Goal: Information Seeking & Learning: Find specific fact

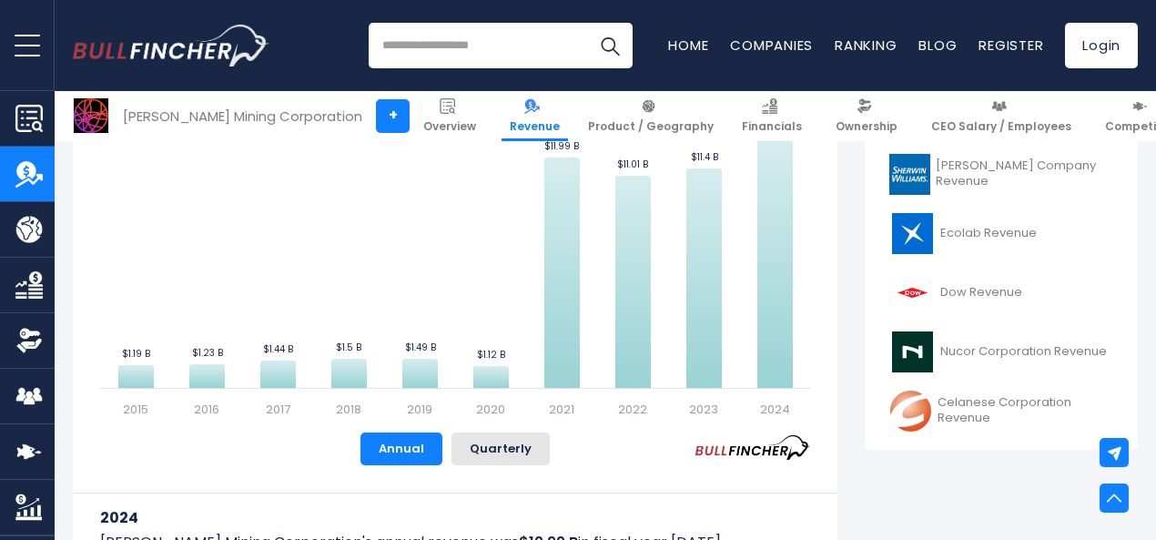
scroll to position [571, 0]
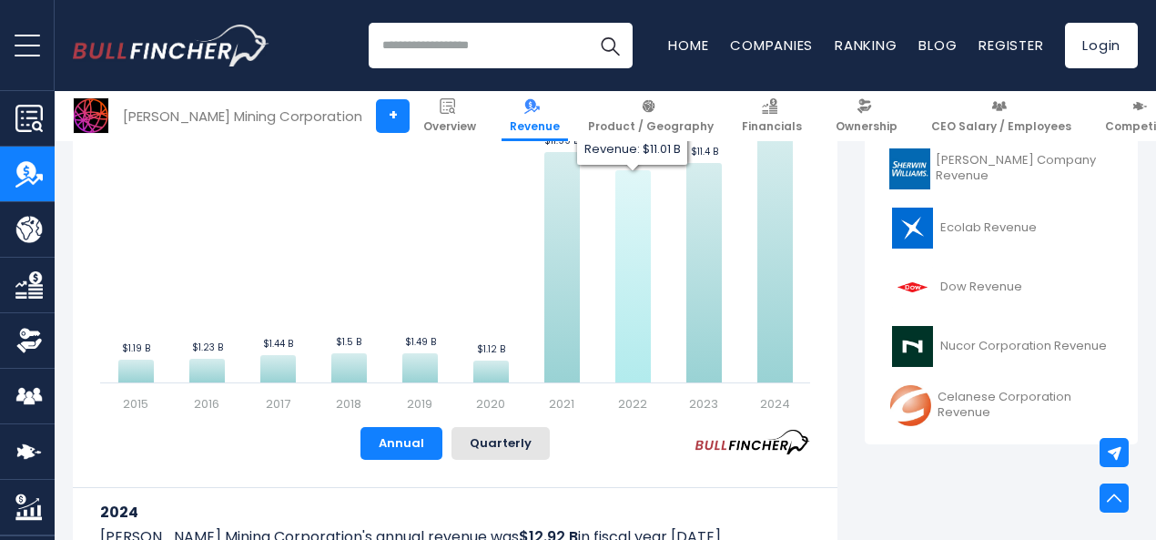
click at [619, 234] on icon "Barrick Mining Corporation's Revenue Trend" at bounding box center [632, 276] width 35 height 212
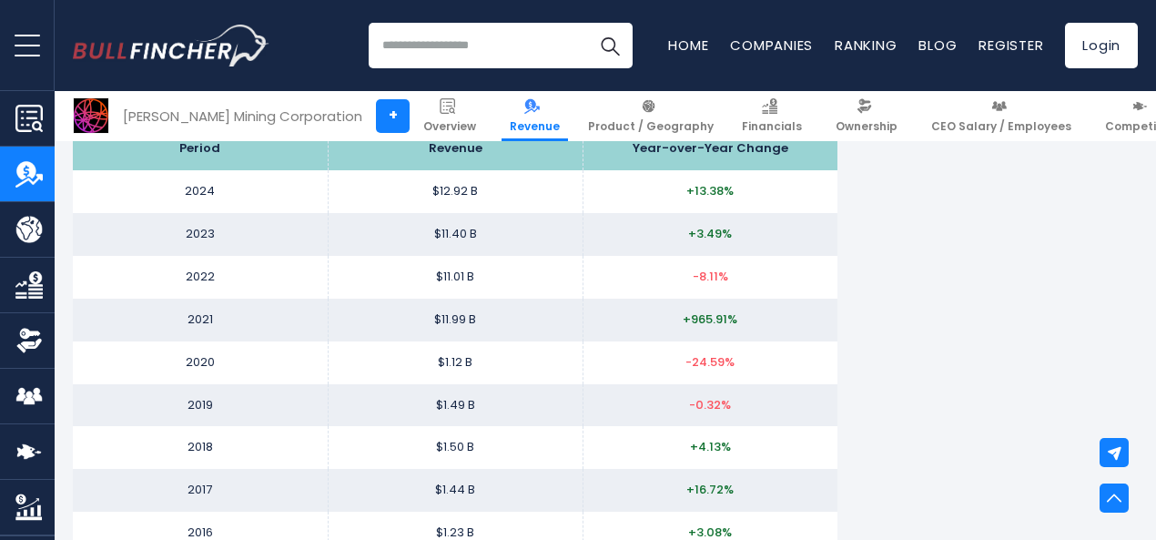
scroll to position [1869, 0]
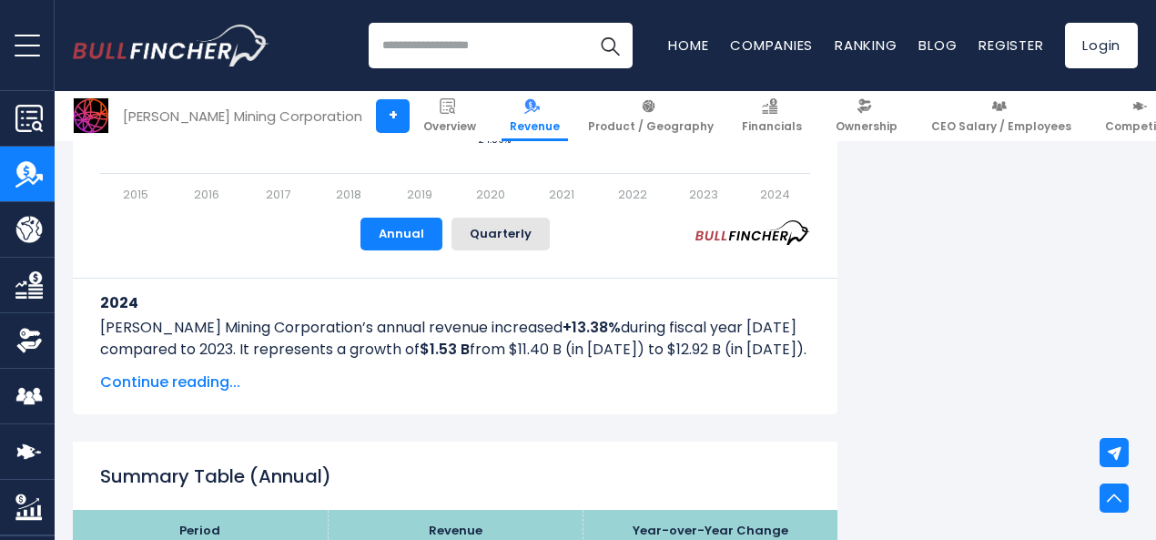
scroll to position [1548, 0]
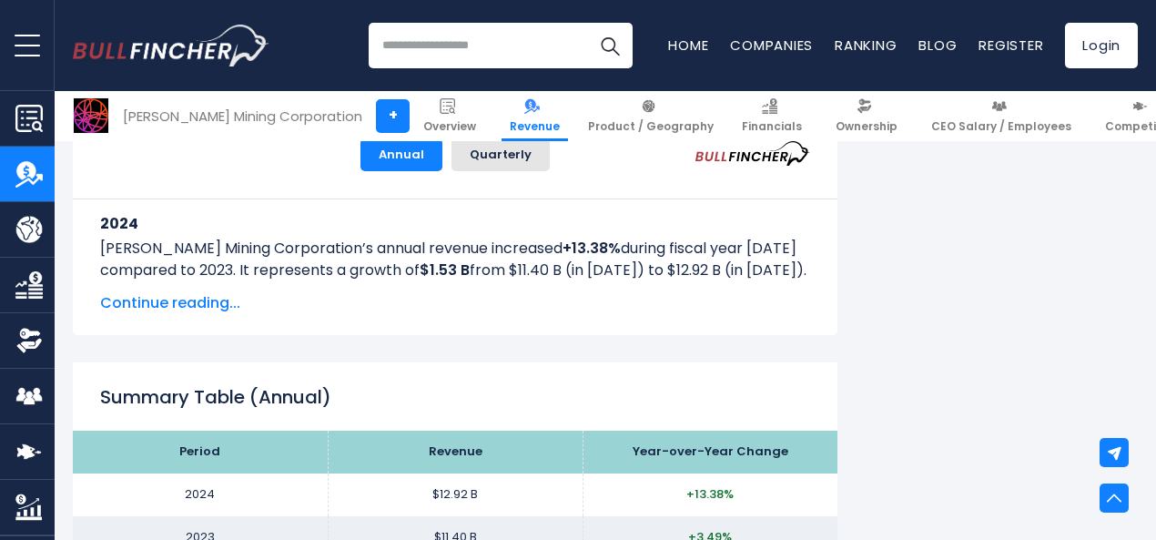
click at [177, 309] on span "Continue reading..." at bounding box center [455, 303] width 710 height 22
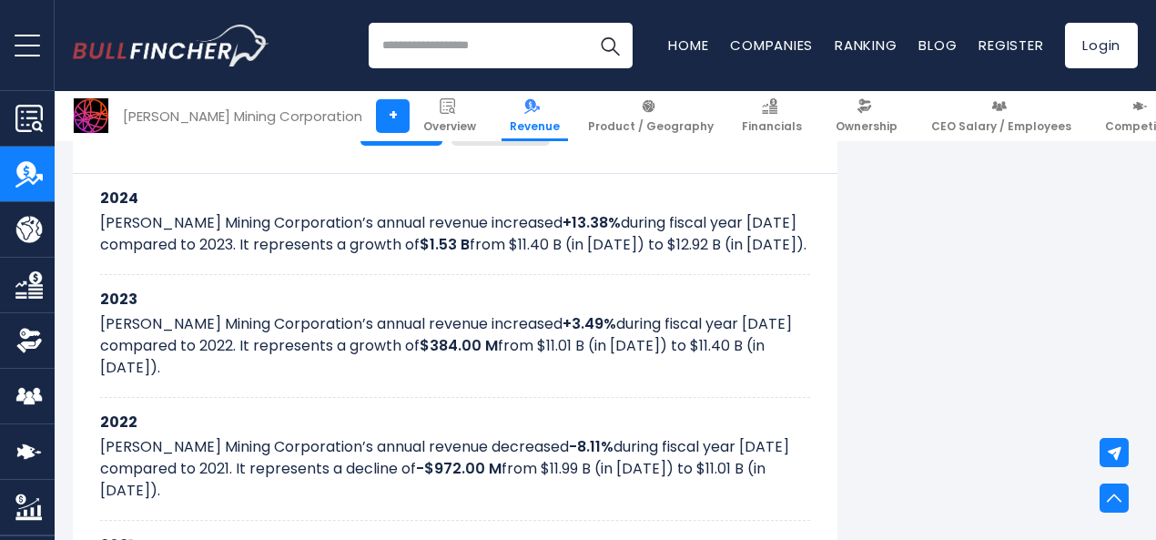
scroll to position [1626, 0]
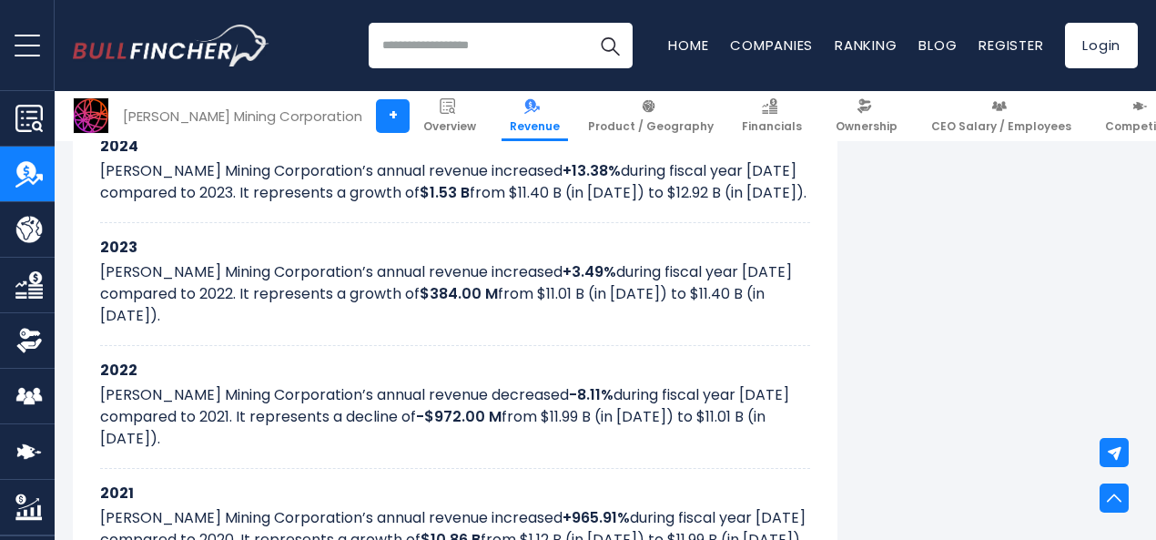
drag, startPoint x: 81, startPoint y: 370, endPoint x: 713, endPoint y: 385, distance: 631.9
click at [713, 385] on p "[PERSON_NAME] Mining Corporation’s annual revenue decreased -8.11% during fisca…" at bounding box center [455, 417] width 710 height 66
click at [728, 400] on p "[PERSON_NAME] Mining Corporation’s annual revenue decreased -8.11% during fisca…" at bounding box center [455, 417] width 710 height 66
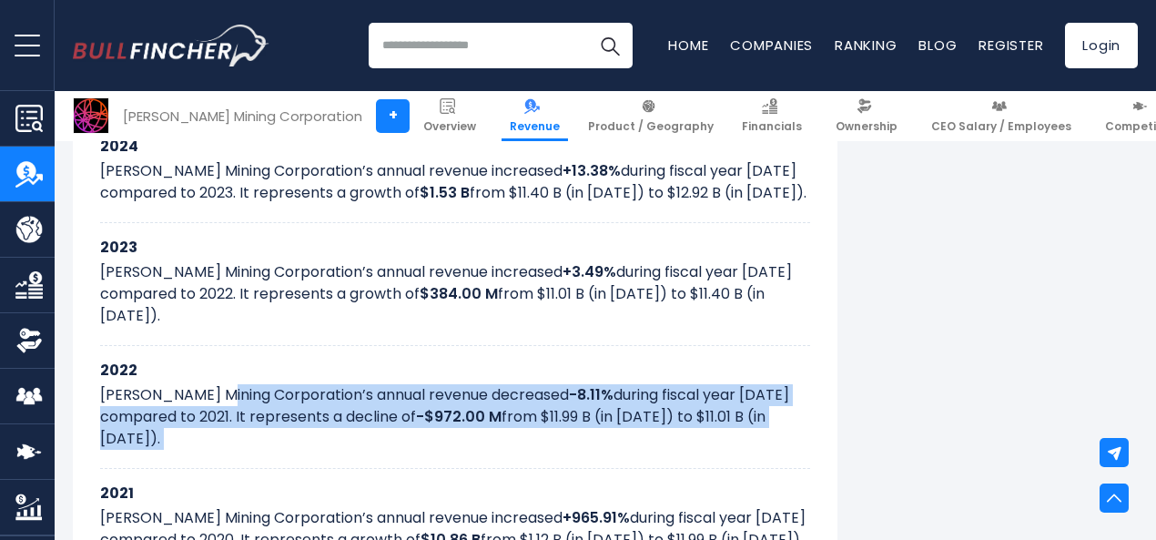
drag, startPoint x: 728, startPoint y: 400, endPoint x: 272, endPoint y: 363, distance: 457.5
click at [272, 384] on p "[PERSON_NAME] Mining Corporation’s annual revenue decreased -8.11% during fisca…" at bounding box center [455, 417] width 710 height 66
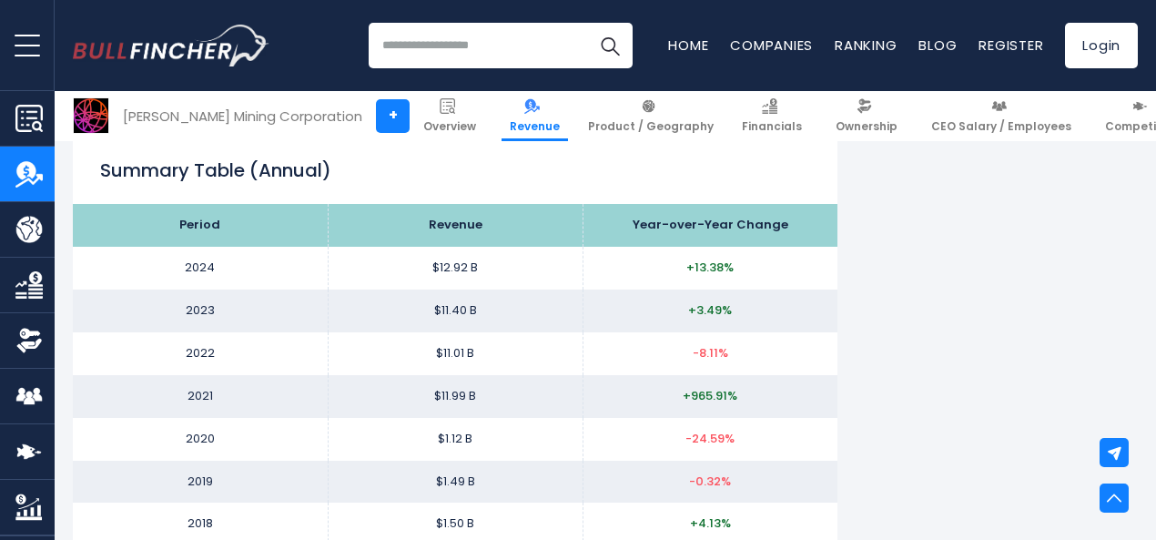
scroll to position [2720, 0]
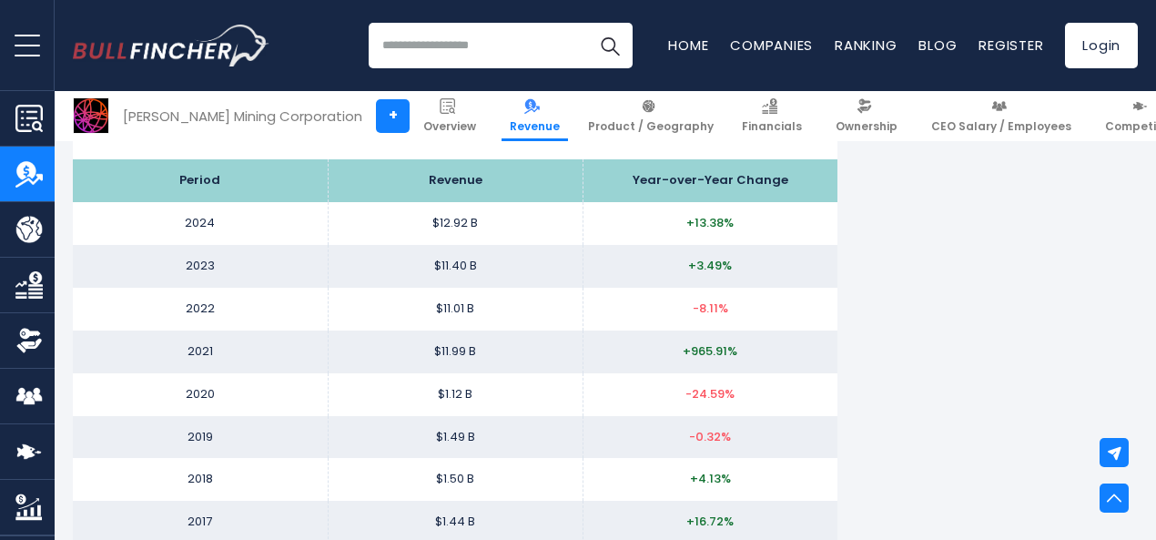
click at [483, 313] on td "$11.01 B" at bounding box center [455, 309] width 255 height 43
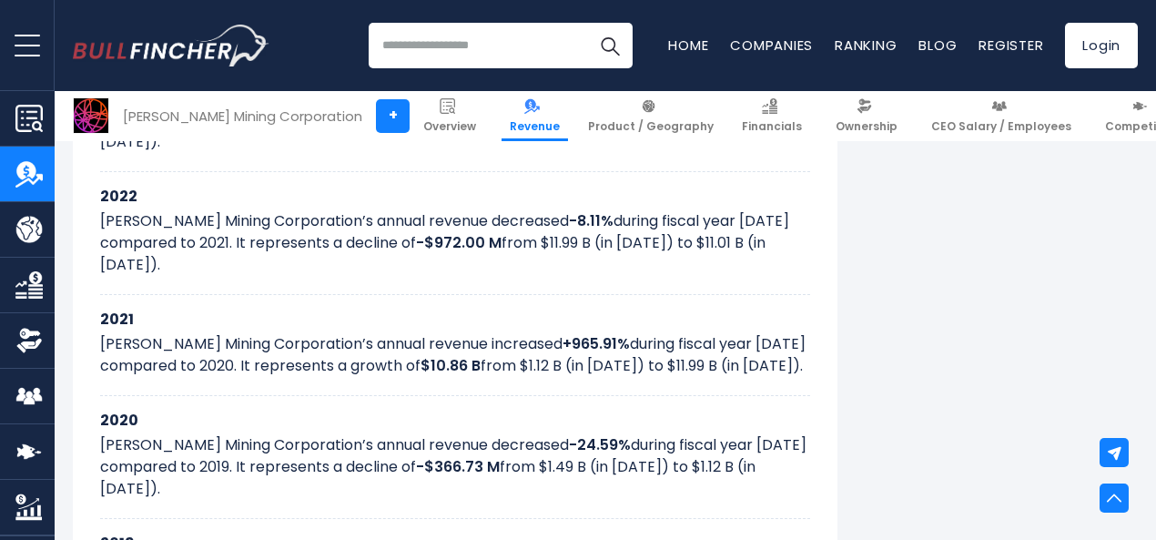
scroll to position [1664, 0]
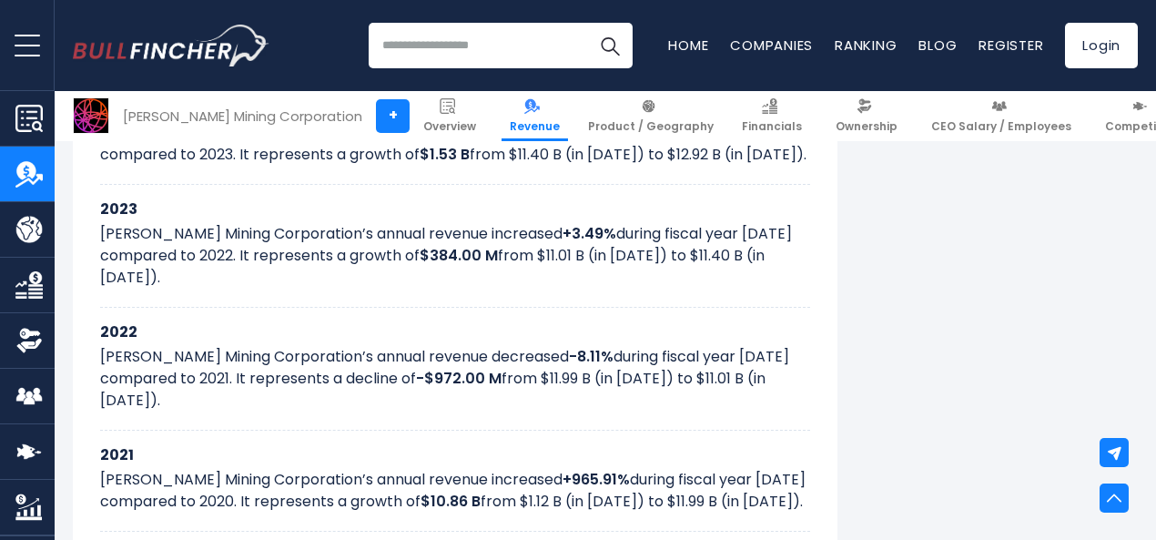
click at [648, 346] on p "[PERSON_NAME] Mining Corporation’s annual revenue decreased -8.11% during fisca…" at bounding box center [455, 379] width 710 height 66
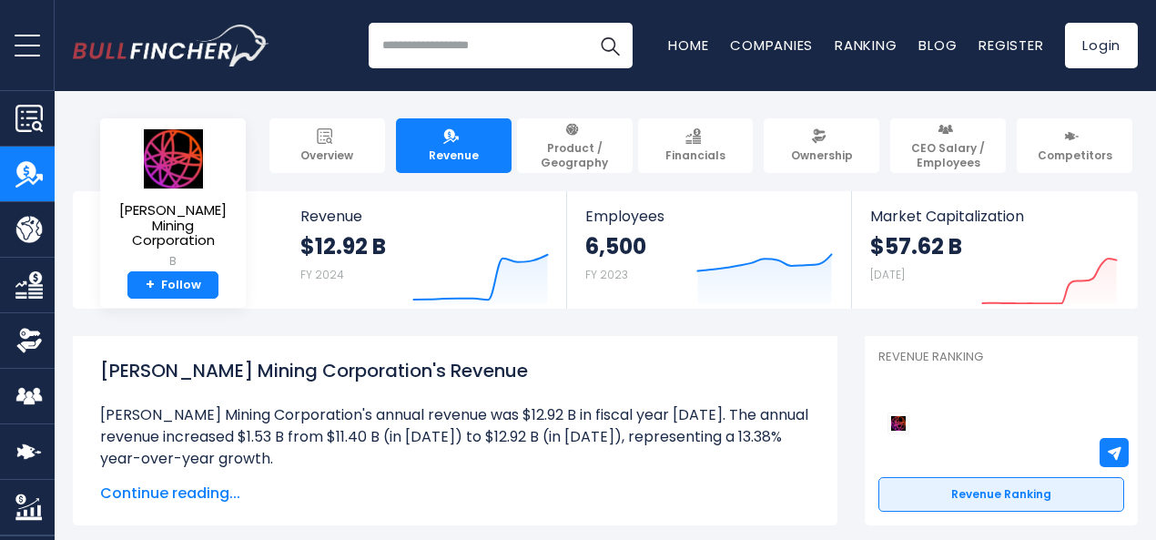
scroll to position [164, 0]
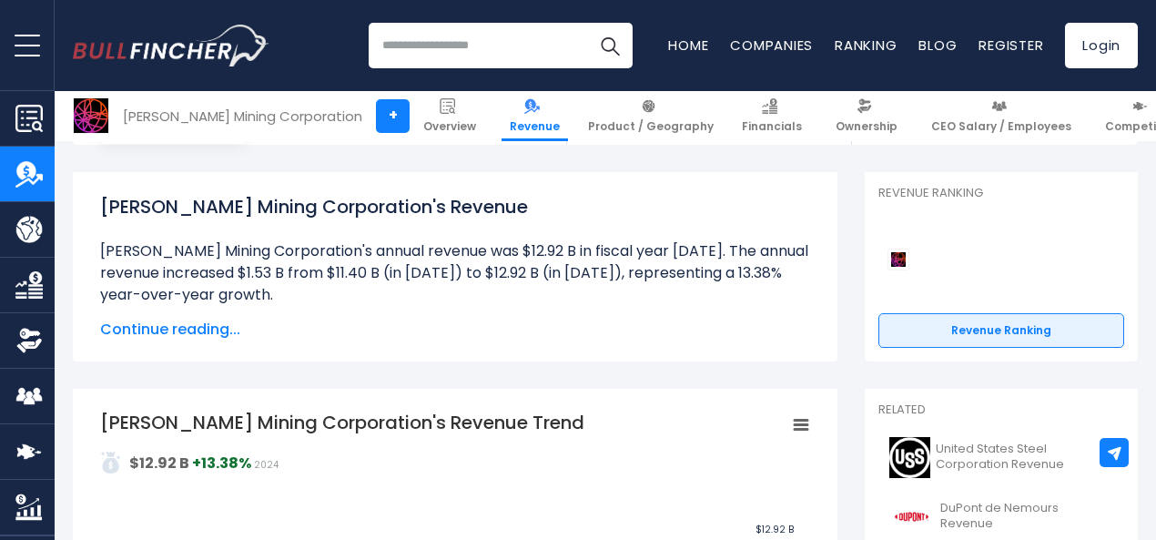
click at [176, 325] on span "Continue reading..." at bounding box center [455, 330] width 710 height 22
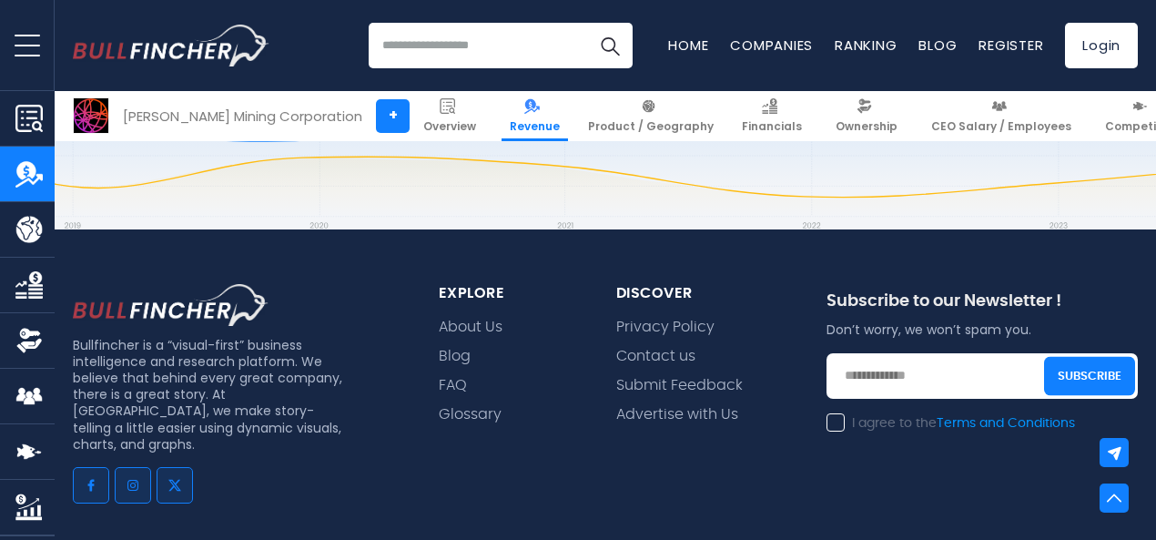
scroll to position [7199, 0]
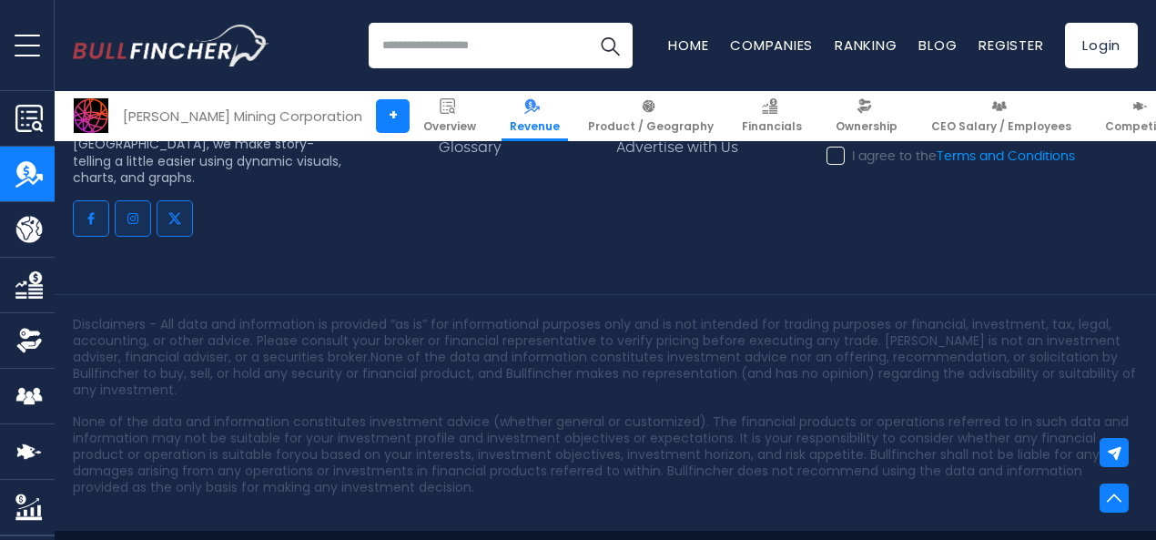
drag, startPoint x: 477, startPoint y: 502, endPoint x: 561, endPoint y: 522, distance: 85.9
copy link "Bullfincher"
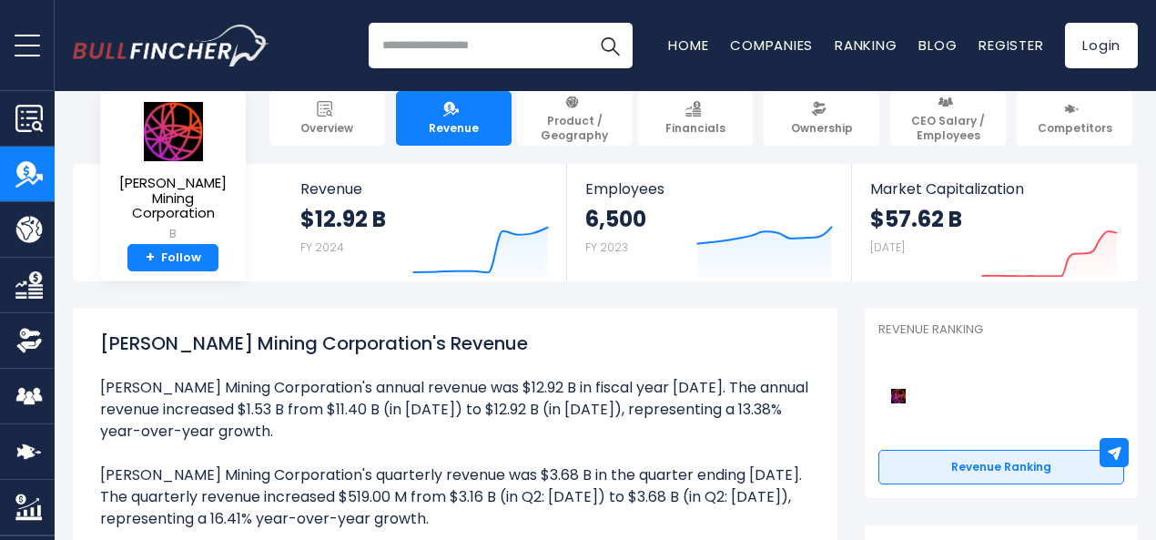
scroll to position [47, 0]
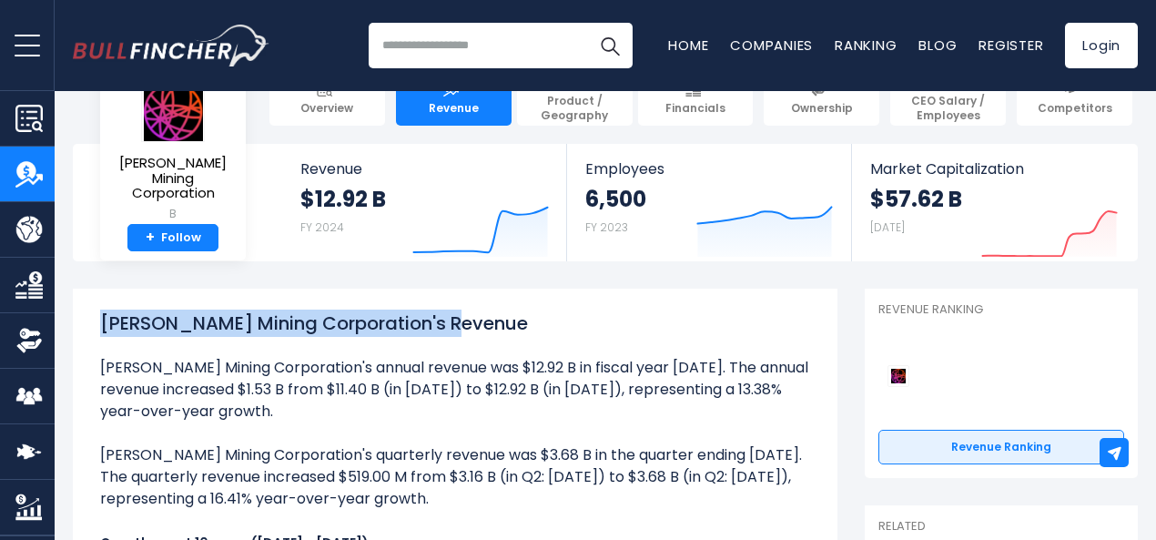
drag, startPoint x: 474, startPoint y: 318, endPoint x: 86, endPoint y: 330, distance: 388.9
copy h1 "[PERSON_NAME] Mining Corporation's Revenue"
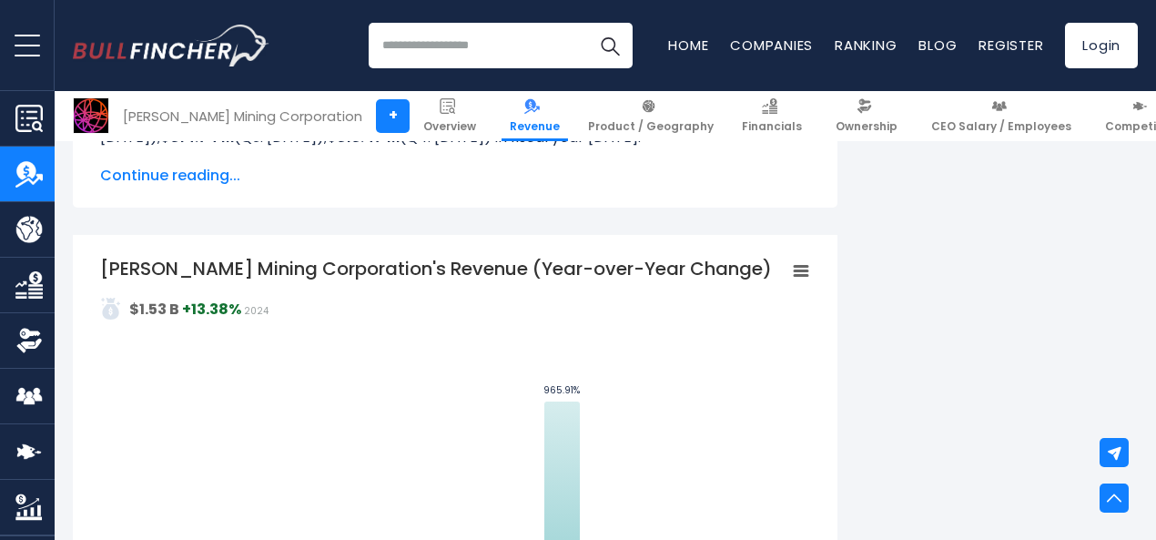
scroll to position [1325, 0]
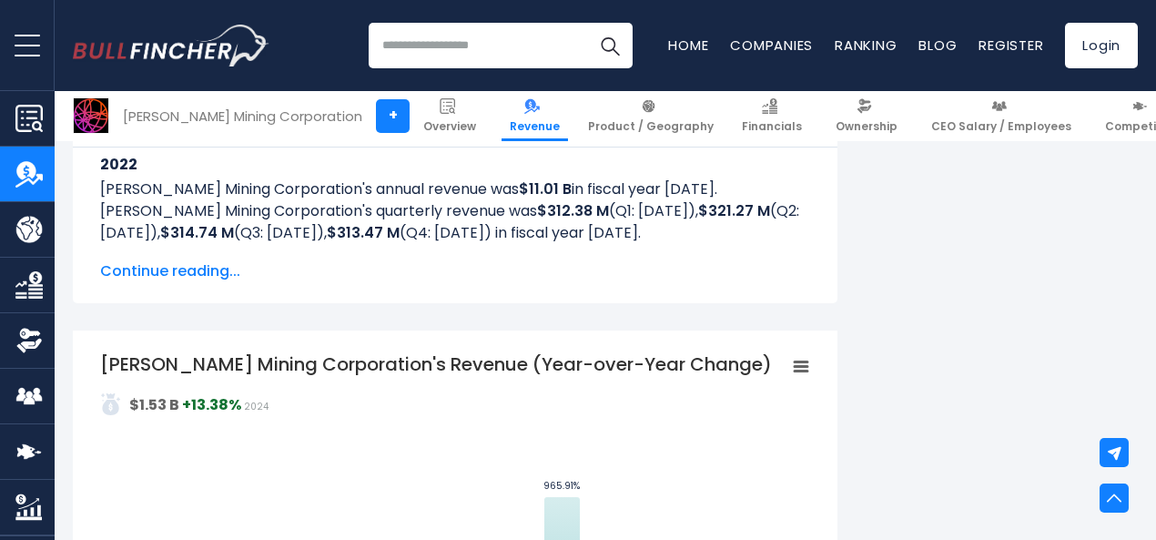
drag, startPoint x: 86, startPoint y: 357, endPoint x: 392, endPoint y: 360, distance: 305.9
click at [373, 360] on tspan "[PERSON_NAME] Mining Corporation's Revenue (Year-over-Year Change)" at bounding box center [436, 363] width 672 height 25
click at [415, 360] on tspan "[PERSON_NAME] Mining Corporation's Revenue (Year-over-Year Change)" at bounding box center [436, 363] width 672 height 25
click at [416, 361] on tspan "[PERSON_NAME] Mining Corporation's Revenue (Year-over-Year Change)" at bounding box center [436, 363] width 672 height 25
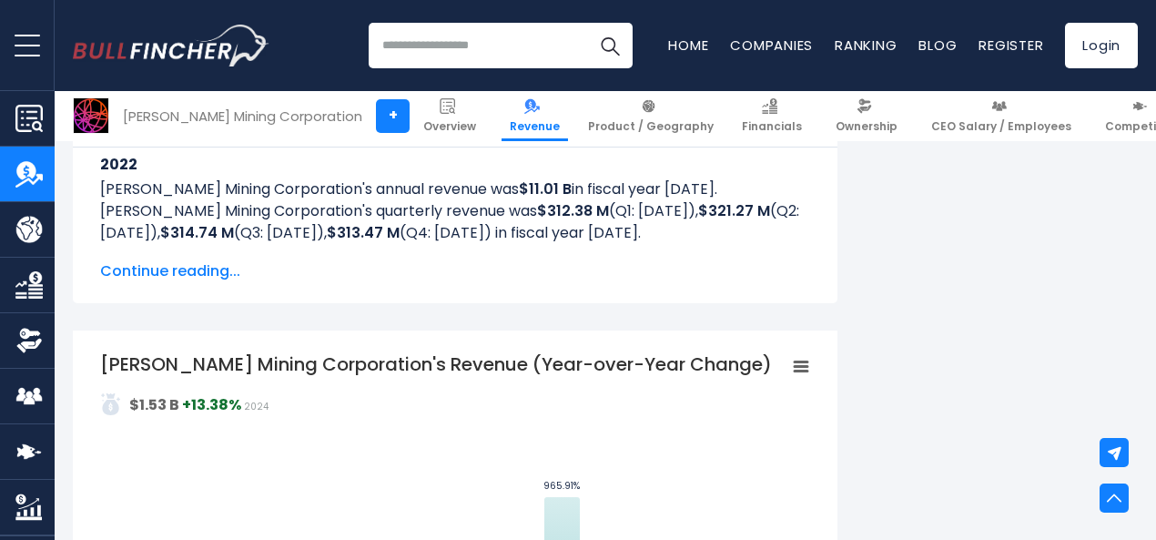
click at [795, 362] on icon "Barrick Mining Corporation's Revenue (Year-over-Year Change)" at bounding box center [801, 366] width 13 height 9
click at [661, 371] on tspan "[PERSON_NAME] Mining Corporation's Revenue (Year-over-Year Change)" at bounding box center [436, 363] width 672 height 25
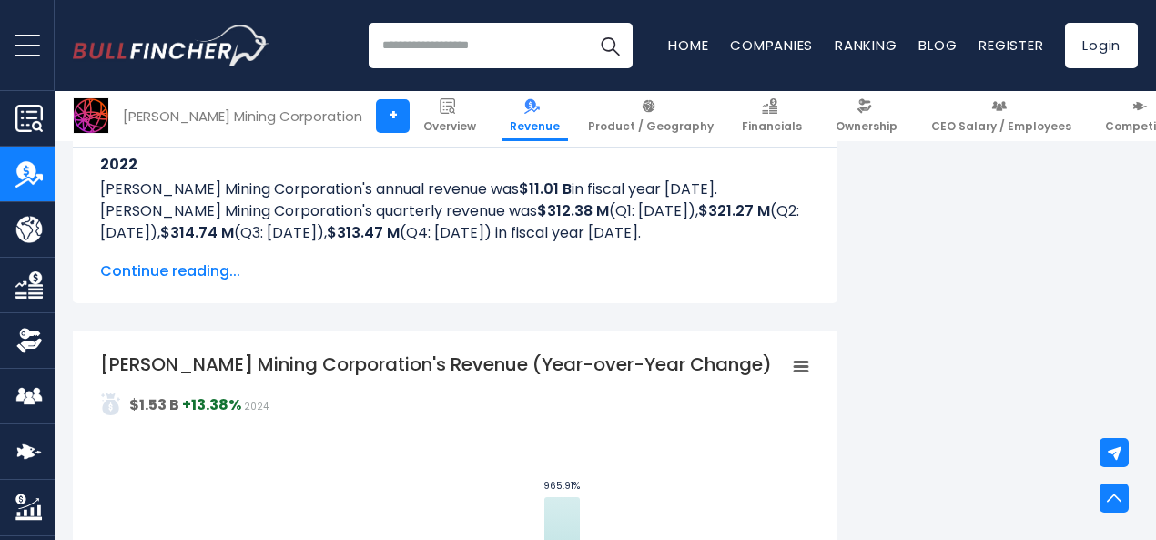
click at [661, 371] on tspan "[PERSON_NAME] Mining Corporation's Revenue (Year-over-Year Change)" at bounding box center [436, 363] width 672 height 25
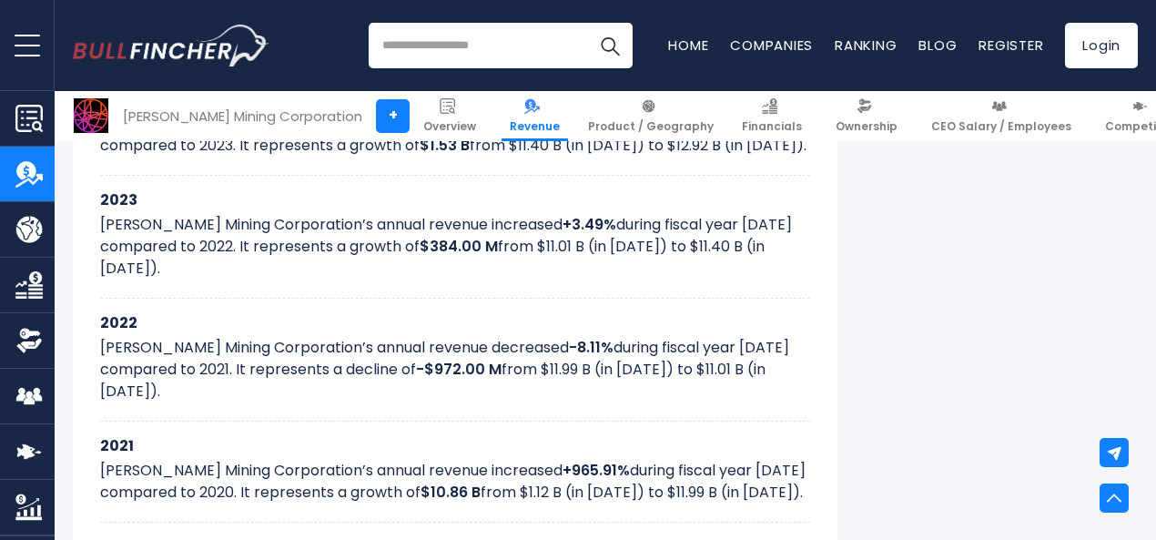
scroll to position [2114, 0]
